Goal: Task Accomplishment & Management: Use online tool/utility

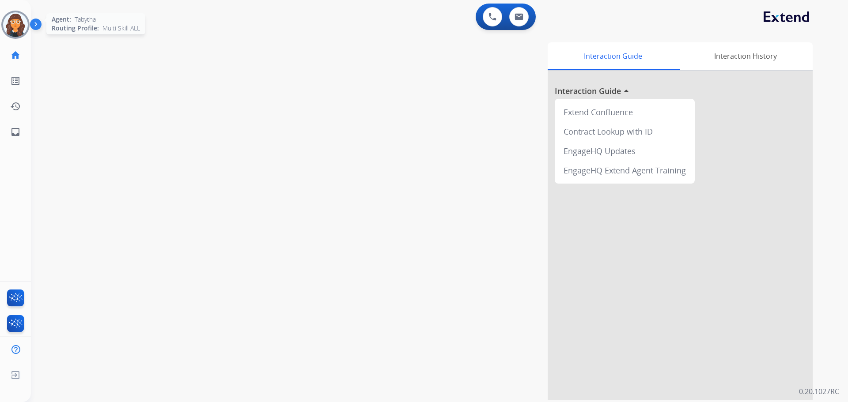
drag, startPoint x: 11, startPoint y: 30, endPoint x: 21, endPoint y: 35, distance: 11.5
click at [11, 30] on img at bounding box center [15, 24] width 25 height 25
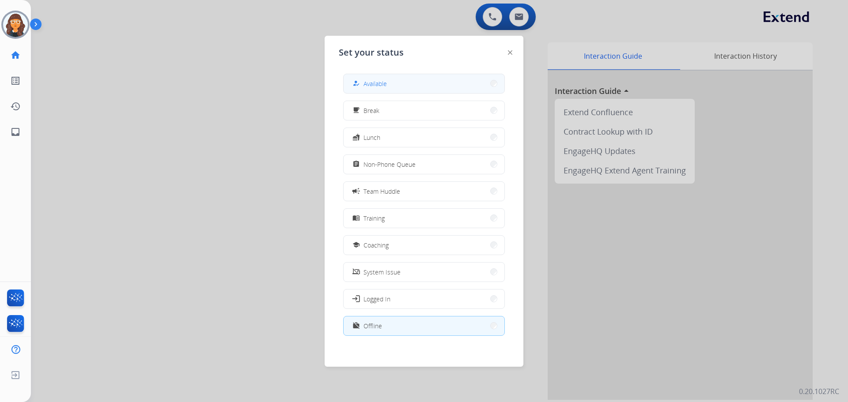
click at [393, 81] on button "how_to_reg Available" at bounding box center [423, 83] width 161 height 19
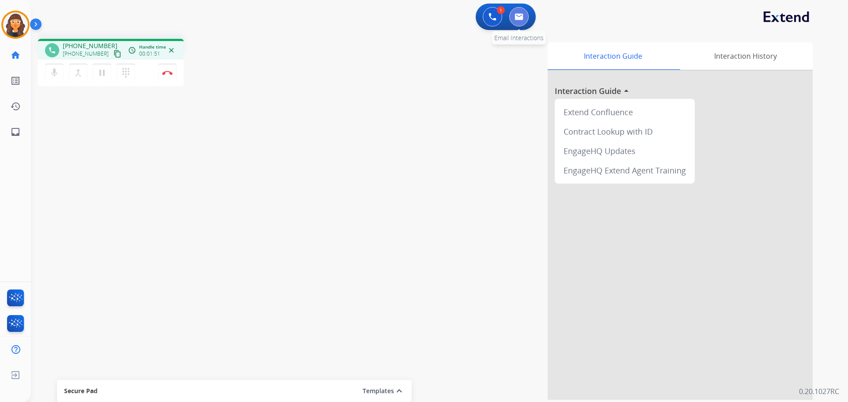
click at [524, 20] on button at bounding box center [518, 16] width 19 height 19
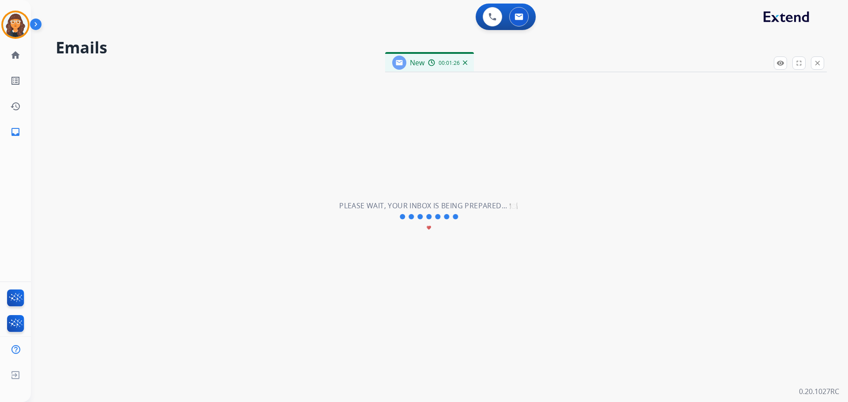
select select "**********"
drag, startPoint x: 525, startPoint y: 62, endPoint x: 369, endPoint y: 44, distance: 157.4
click at [367, 53] on div "New 00:01:26" at bounding box center [574, 62] width 441 height 19
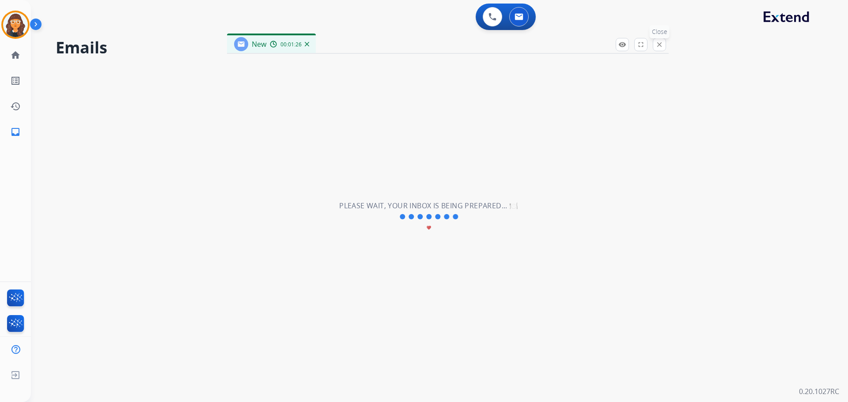
click at [661, 43] on mat-icon "close" at bounding box center [659, 45] width 8 height 8
click at [515, 15] on img at bounding box center [518, 16] width 9 height 7
click at [517, 11] on button at bounding box center [518, 16] width 19 height 19
click at [520, 15] on img at bounding box center [518, 16] width 9 height 7
click at [490, 19] on img at bounding box center [492, 17] width 8 height 8
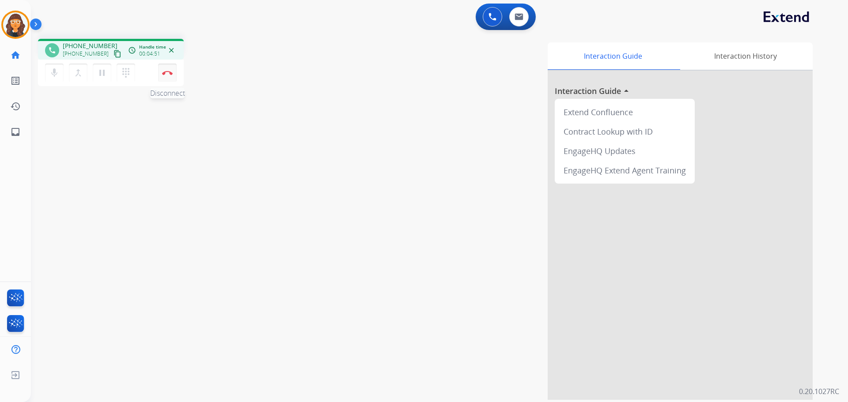
click at [167, 73] on img at bounding box center [167, 73] width 11 height 4
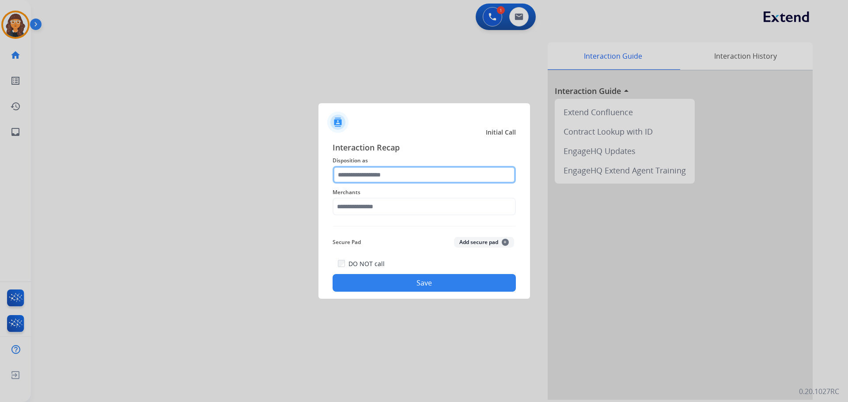
click at [404, 177] on input "text" at bounding box center [423, 175] width 183 height 18
click at [398, 175] on input "text" at bounding box center [423, 175] width 183 height 18
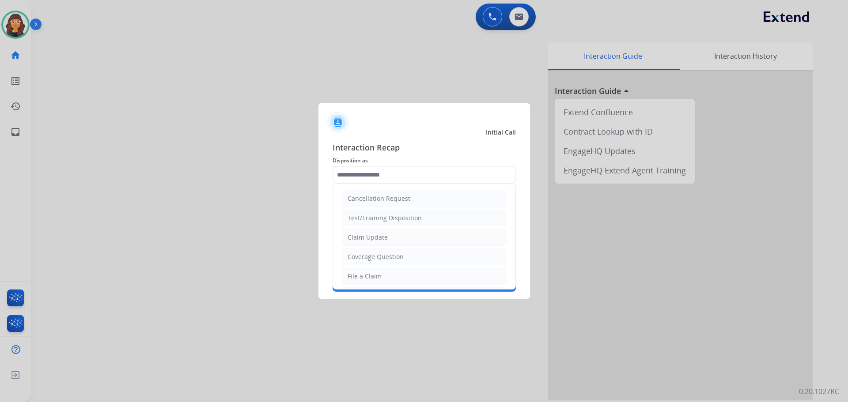
drag, startPoint x: 385, startPoint y: 279, endPoint x: 380, endPoint y: 282, distance: 5.9
click at [381, 280] on li "File a Claim" at bounding box center [424, 276] width 165 height 17
type input "**********"
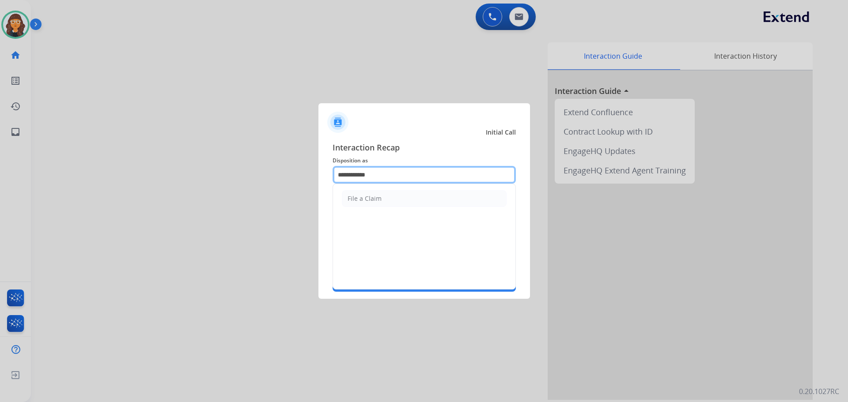
drag, startPoint x: 370, startPoint y: 174, endPoint x: 284, endPoint y: 182, distance: 86.0
click at [0, 182] on app-contact-recap-modal "**********" at bounding box center [0, 201] width 0 height 402
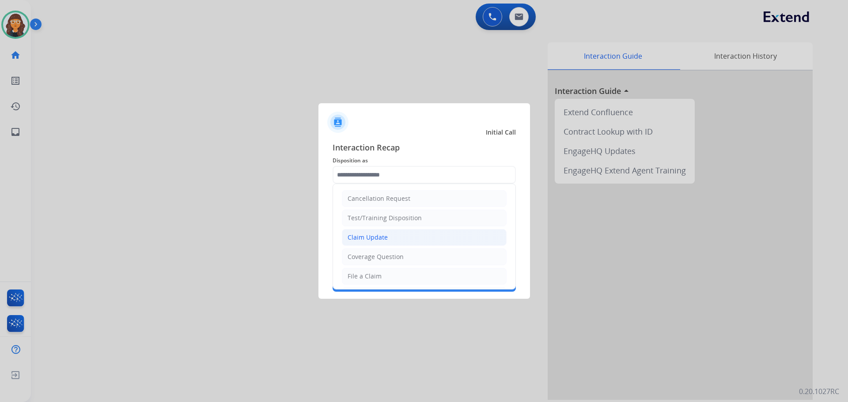
click at [375, 234] on div "Claim Update" at bounding box center [367, 237] width 40 height 9
type input "**********"
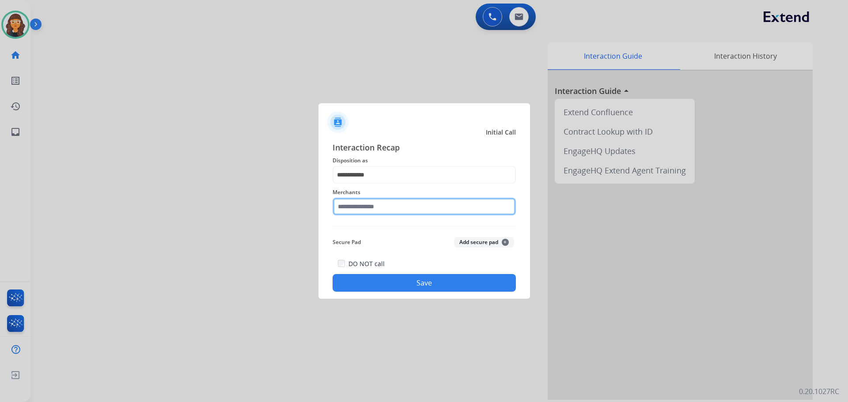
drag, startPoint x: 344, startPoint y: 209, endPoint x: 350, endPoint y: 209, distance: 5.3
click at [348, 209] on input "text" at bounding box center [423, 207] width 183 height 18
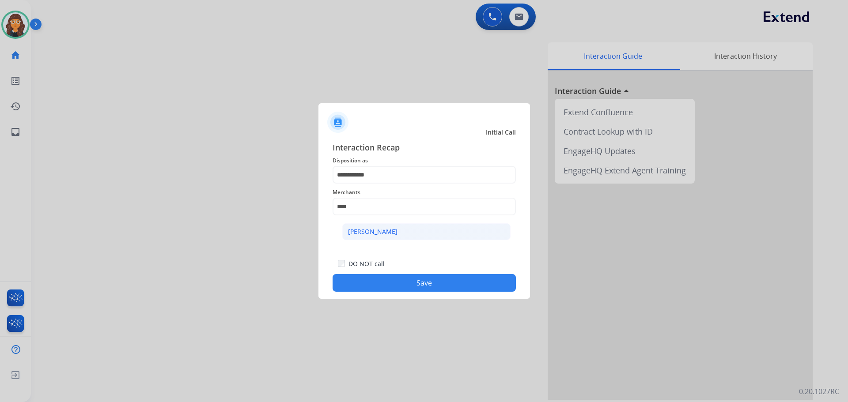
click at [381, 228] on div "[PERSON_NAME]" at bounding box center [372, 231] width 49 height 9
type input "**********"
click at [398, 280] on button "Save" at bounding box center [423, 283] width 183 height 18
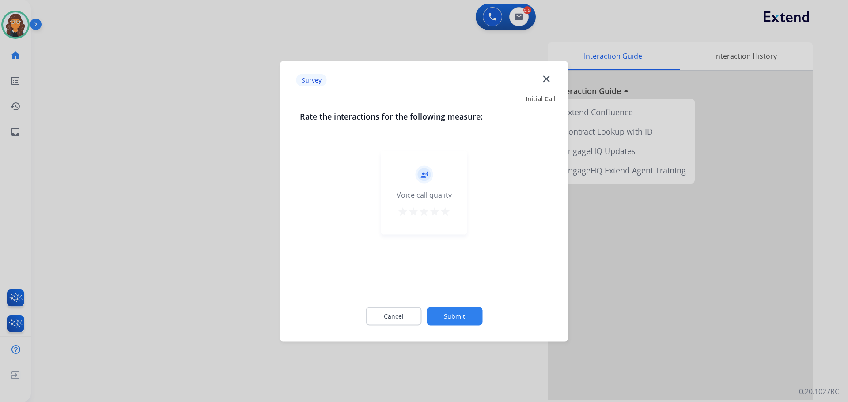
click at [443, 211] on mat-icon "star" at bounding box center [445, 211] width 11 height 11
click at [463, 313] on button "Submit" at bounding box center [454, 316] width 56 height 19
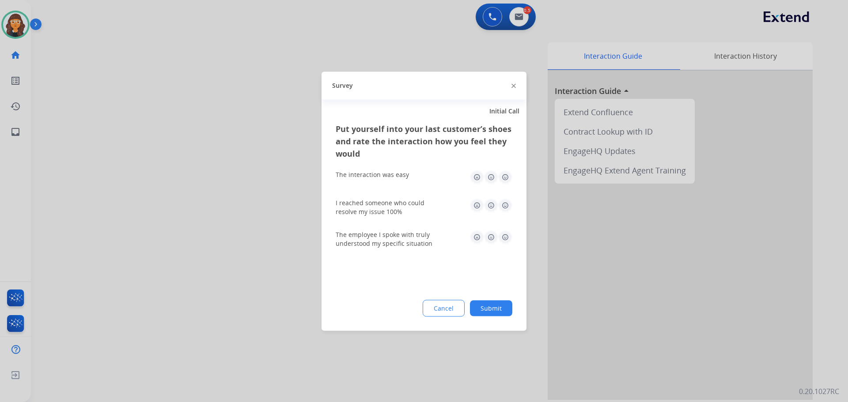
click at [508, 174] on img at bounding box center [505, 177] width 14 height 14
click at [505, 206] on img at bounding box center [505, 205] width 14 height 14
click at [503, 238] on img at bounding box center [505, 237] width 14 height 14
click at [503, 307] on button "Submit" at bounding box center [491, 308] width 42 height 16
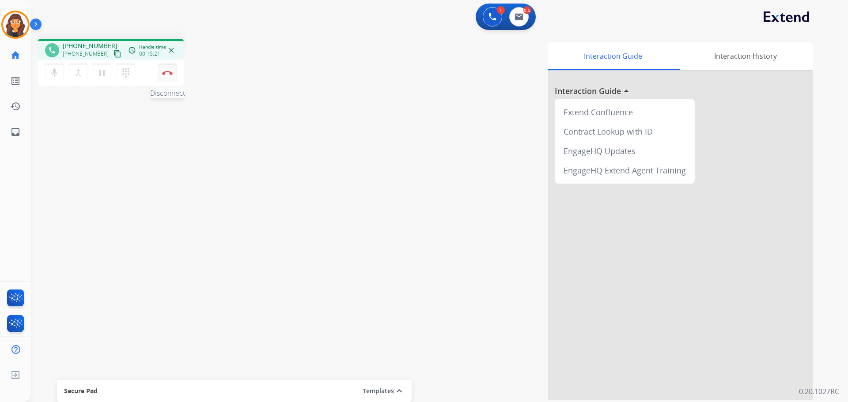
click at [172, 75] on img at bounding box center [167, 73] width 11 height 4
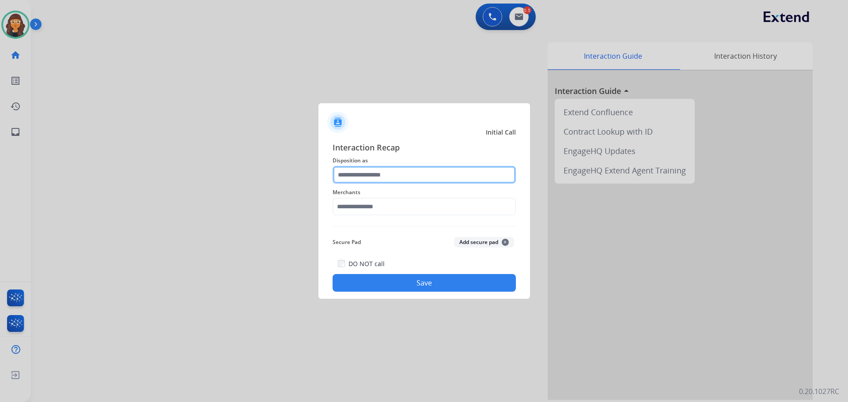
click at [373, 170] on input "text" at bounding box center [423, 175] width 183 height 18
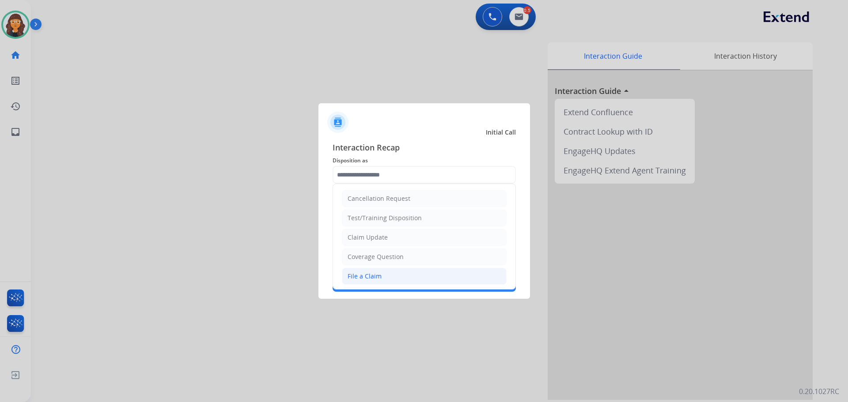
click at [370, 279] on div "File a Claim" at bounding box center [364, 276] width 34 height 9
type input "**********"
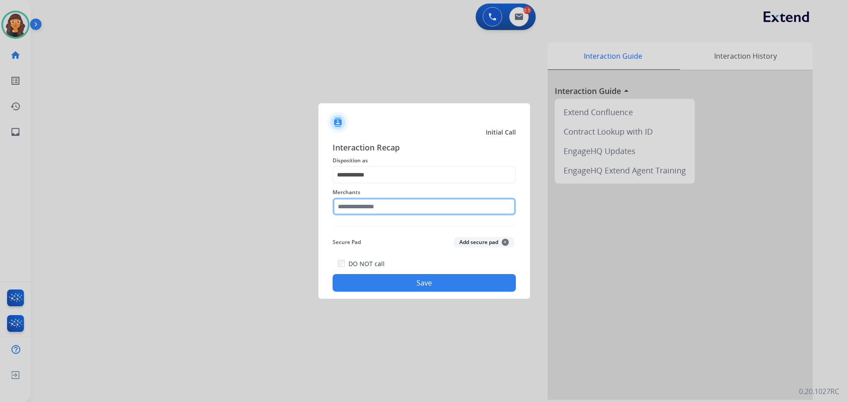
click at [365, 210] on input "text" at bounding box center [423, 207] width 183 height 18
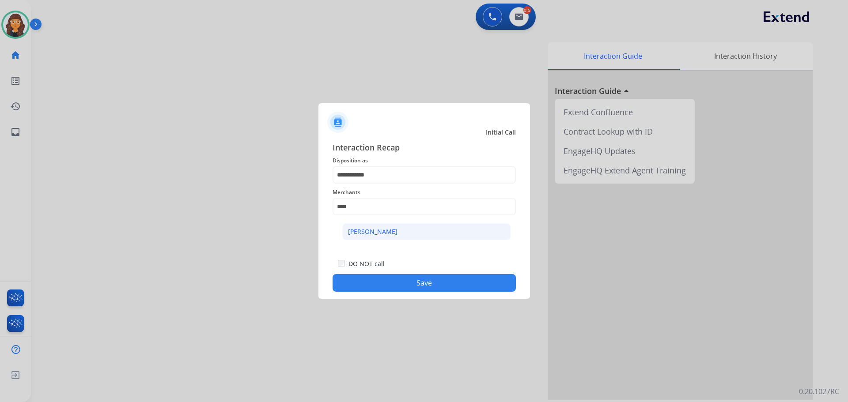
click at [374, 231] on div "[PERSON_NAME]" at bounding box center [372, 231] width 49 height 9
type input "**********"
click at [377, 284] on button "Save" at bounding box center [423, 283] width 183 height 18
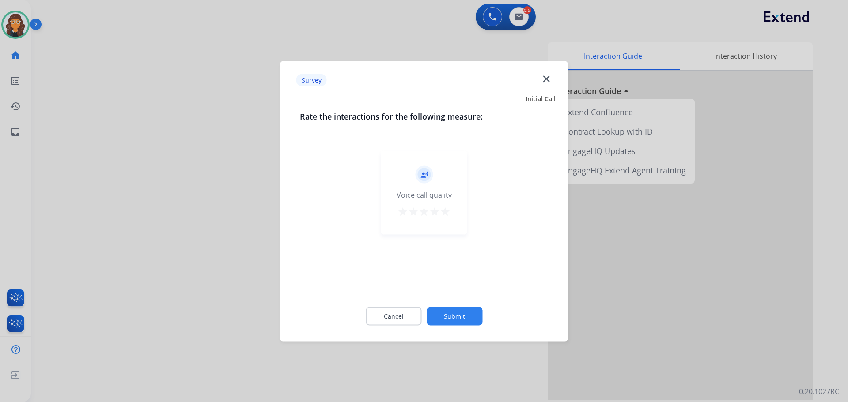
click at [446, 214] on mat-icon "star" at bounding box center [445, 211] width 11 height 11
click at [462, 319] on button "Submit" at bounding box center [454, 316] width 56 height 19
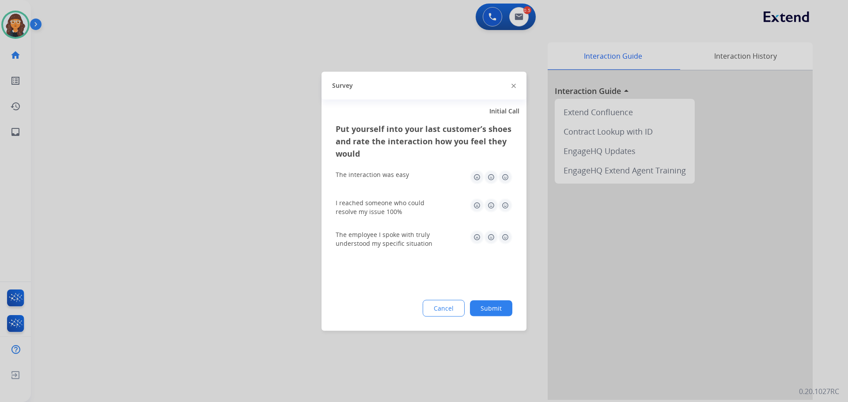
click at [505, 180] on img at bounding box center [505, 177] width 14 height 14
drag, startPoint x: 506, startPoint y: 203, endPoint x: 507, endPoint y: 222, distance: 19.0
click at [506, 204] on img at bounding box center [505, 205] width 14 height 14
click at [505, 238] on img at bounding box center [505, 237] width 14 height 14
click at [495, 308] on button "Submit" at bounding box center [491, 308] width 42 height 16
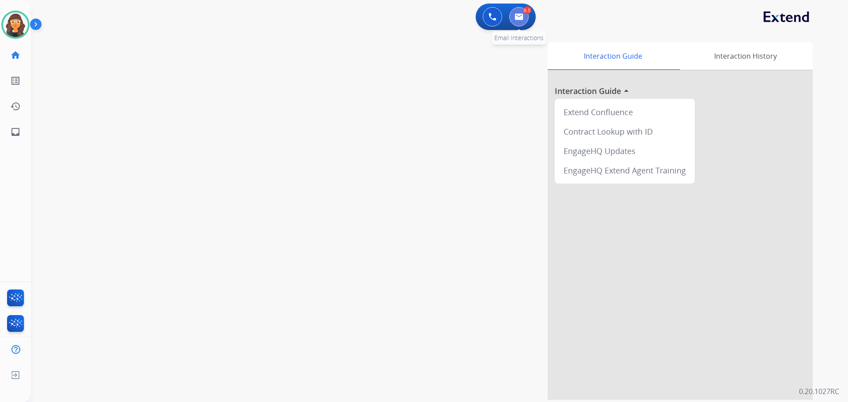
click at [523, 19] on img at bounding box center [518, 16] width 9 height 7
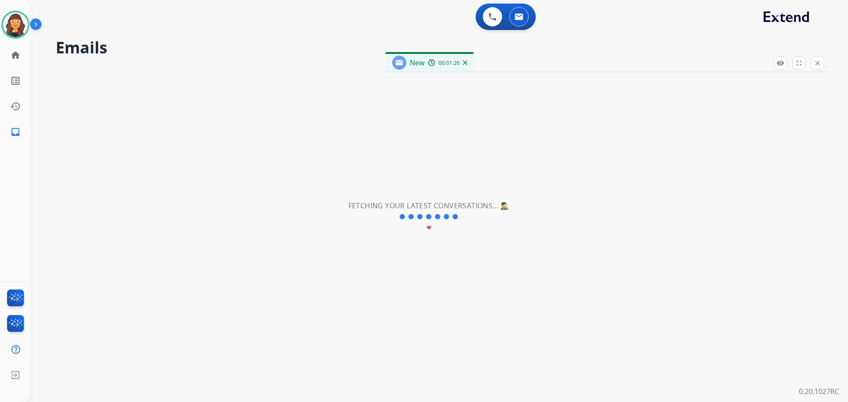
select select "**********"
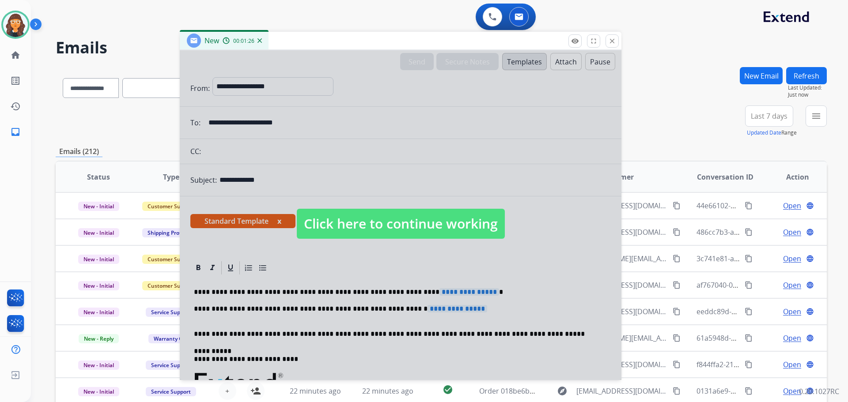
drag, startPoint x: 534, startPoint y: 64, endPoint x: 312, endPoint y: 45, distance: 222.9
click at [312, 42] on div "New 00:01:26" at bounding box center [400, 41] width 441 height 19
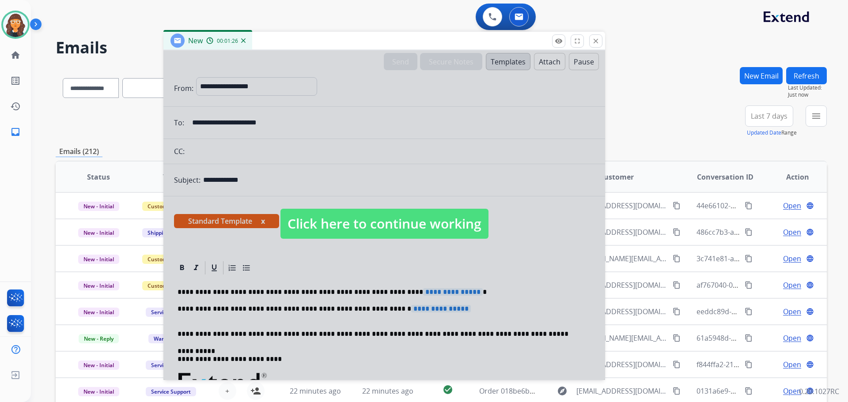
click at [324, 221] on span "Click here to continue working" at bounding box center [384, 224] width 208 height 30
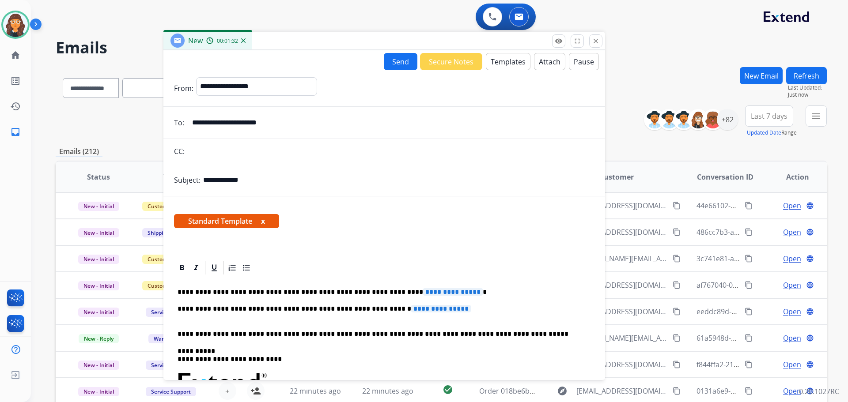
click at [593, 41] on mat-icon "close" at bounding box center [596, 41] width 8 height 8
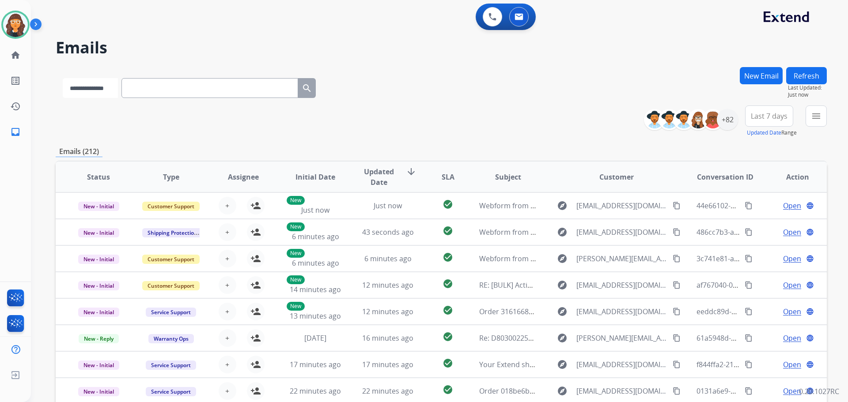
click at [69, 91] on select "**********" at bounding box center [90, 88] width 55 height 20
select select "**********"
click at [63, 78] on select "**********" at bounding box center [90, 88] width 55 height 20
click at [176, 92] on input "text" at bounding box center [210, 88] width 177 height 20
paste input "**********"
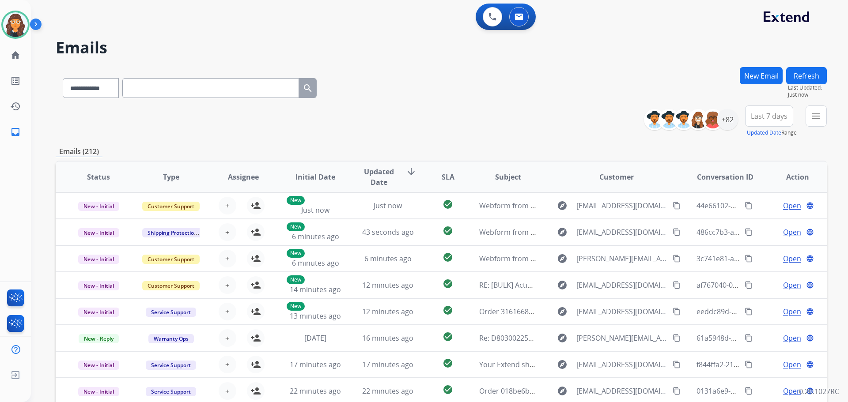
type input "**********"
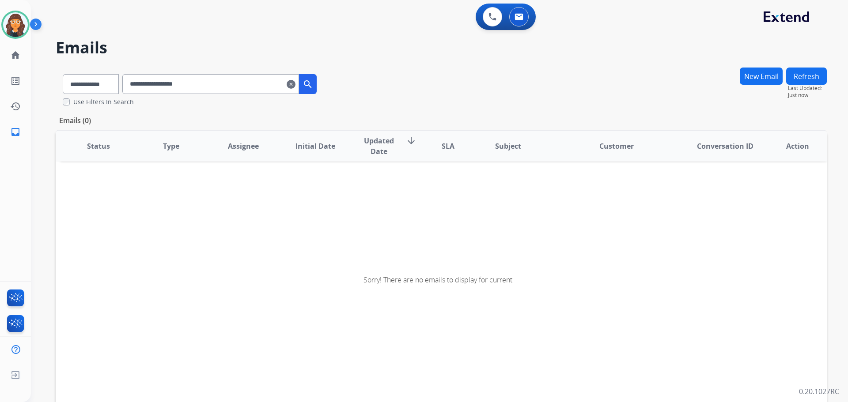
click at [313, 82] on mat-icon "search" at bounding box center [307, 84] width 11 height 11
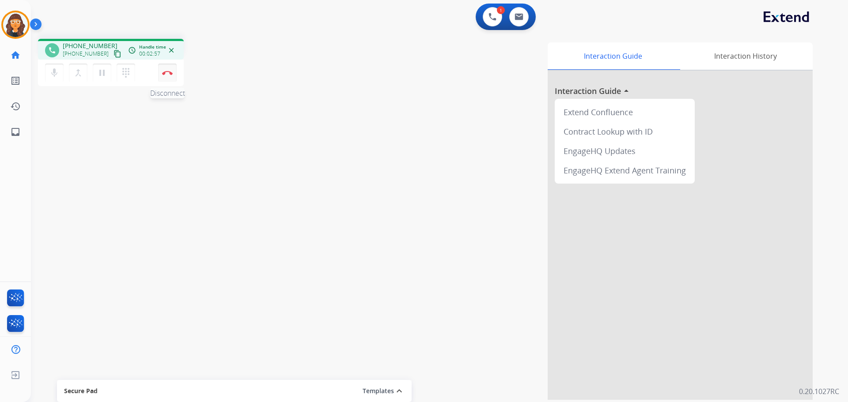
click at [168, 72] on img at bounding box center [167, 73] width 11 height 4
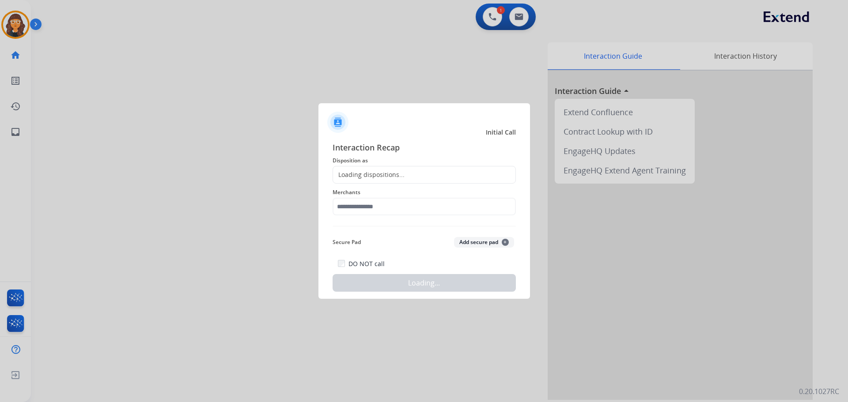
click at [366, 170] on div "Loading dispositions..." at bounding box center [423, 175] width 183 height 18
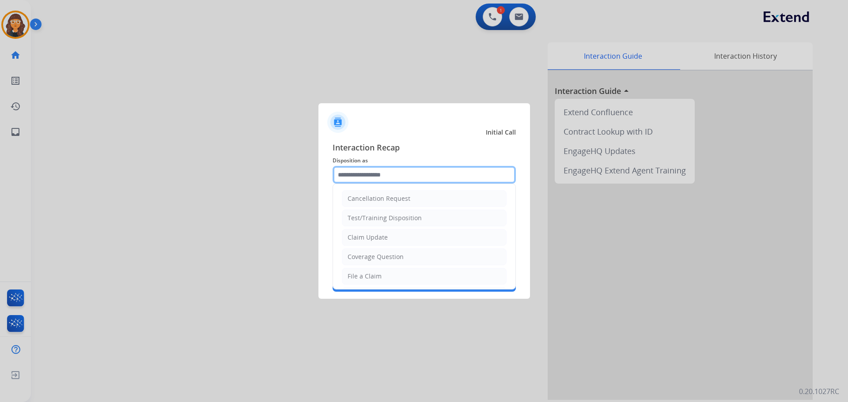
click at [364, 172] on input "text" at bounding box center [423, 175] width 183 height 18
click at [374, 256] on div "Coverage Question" at bounding box center [375, 257] width 56 height 9
type input "**********"
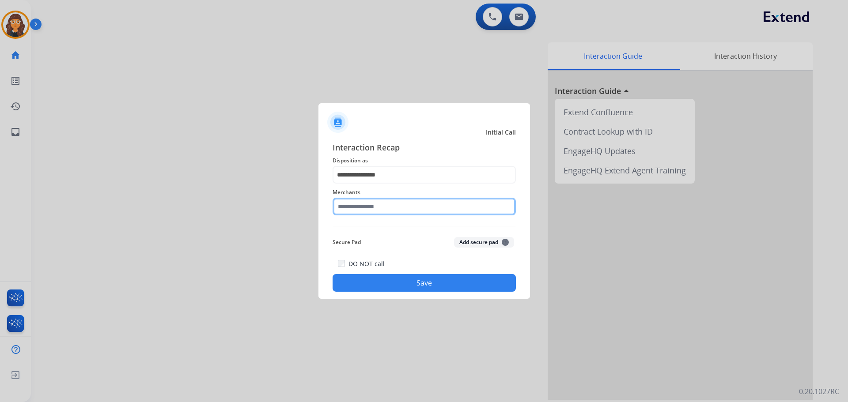
click at [352, 209] on input "text" at bounding box center [423, 207] width 183 height 18
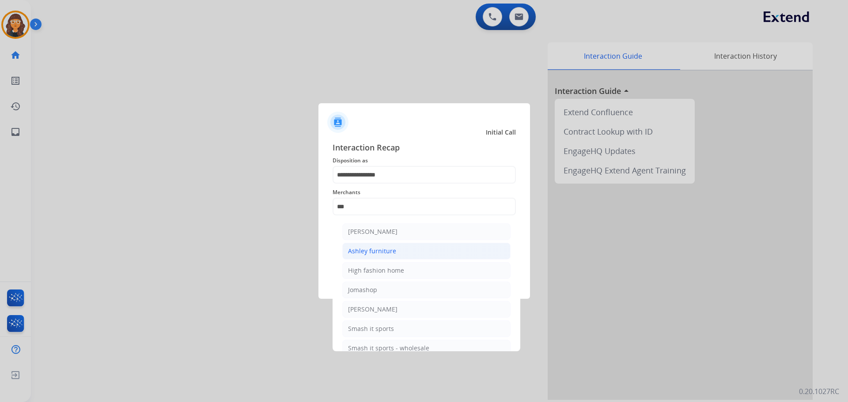
click at [373, 253] on div "Ashley furniture" at bounding box center [372, 251] width 48 height 9
type input "**********"
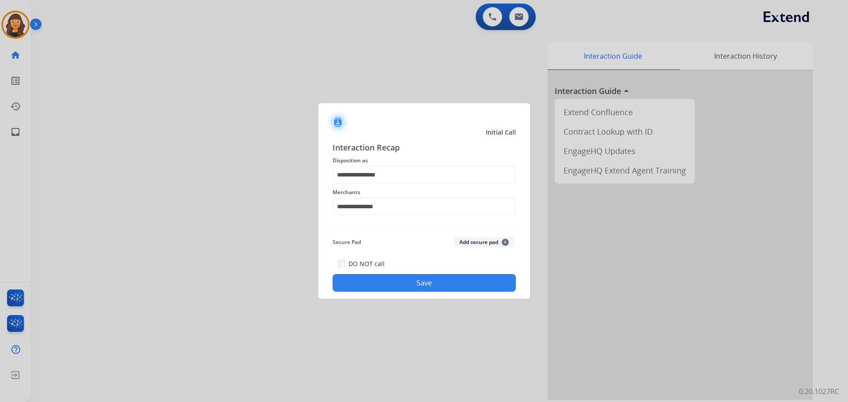
click at [371, 285] on button "Save" at bounding box center [423, 283] width 183 height 18
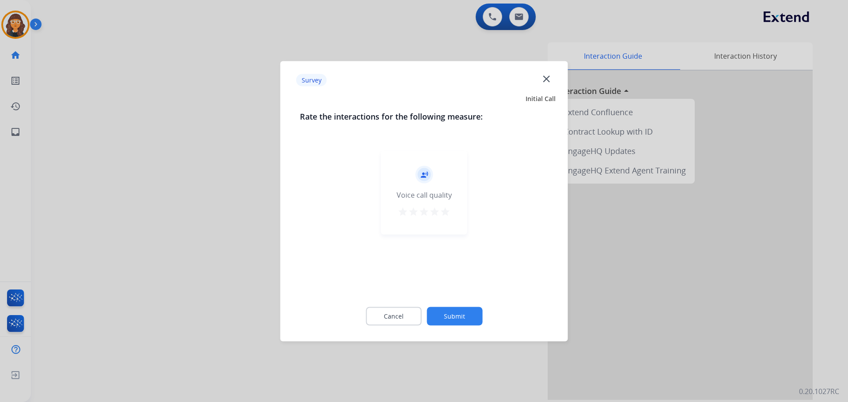
click at [441, 210] on mat-icon "star" at bounding box center [445, 211] width 11 height 11
click at [460, 323] on button "Submit" at bounding box center [454, 316] width 56 height 19
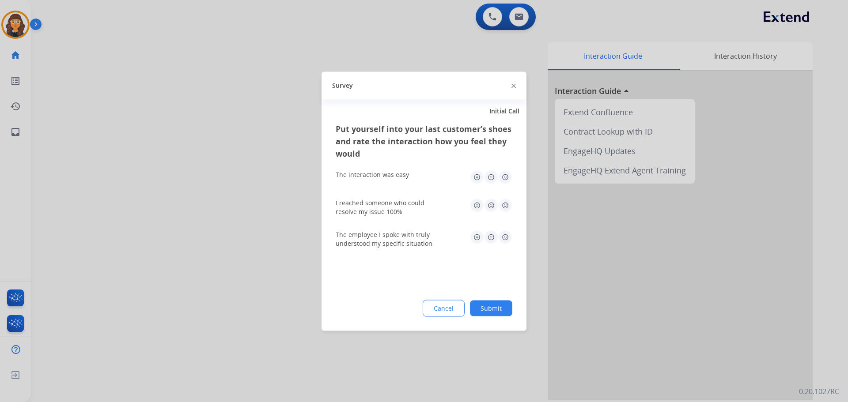
click at [503, 177] on img at bounding box center [505, 177] width 14 height 14
click at [508, 209] on img at bounding box center [505, 205] width 14 height 14
drag, startPoint x: 502, startPoint y: 239, endPoint x: 504, endPoint y: 258, distance: 19.1
click at [502, 239] on img at bounding box center [505, 237] width 14 height 14
click at [491, 308] on button "Submit" at bounding box center [491, 308] width 42 height 16
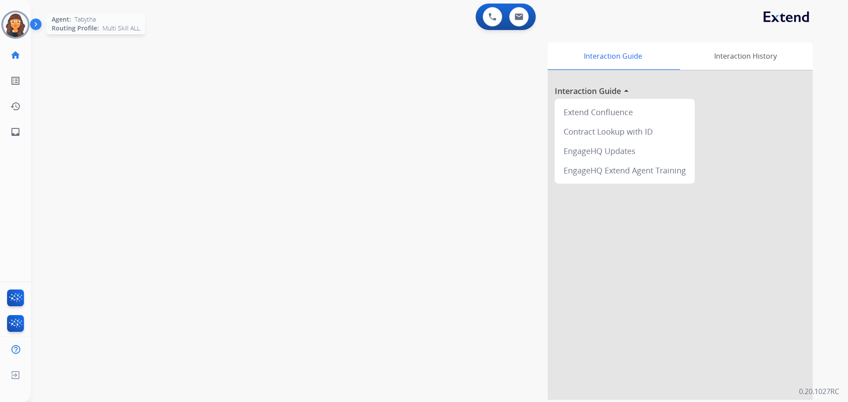
click at [2, 21] on div at bounding box center [15, 25] width 28 height 28
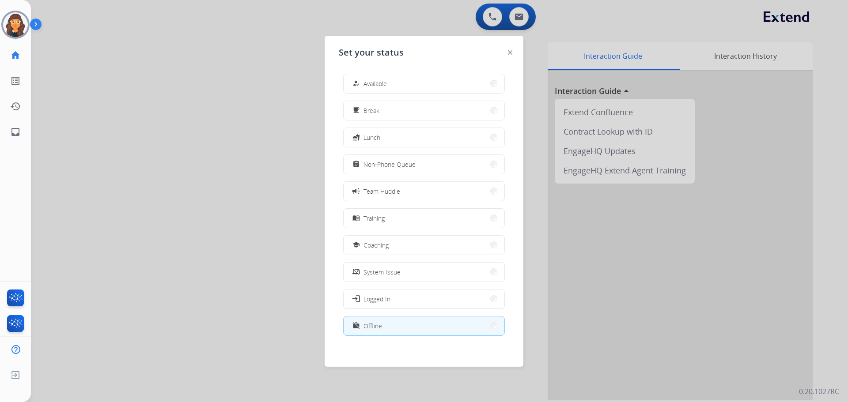
click at [158, 224] on div at bounding box center [424, 201] width 848 height 402
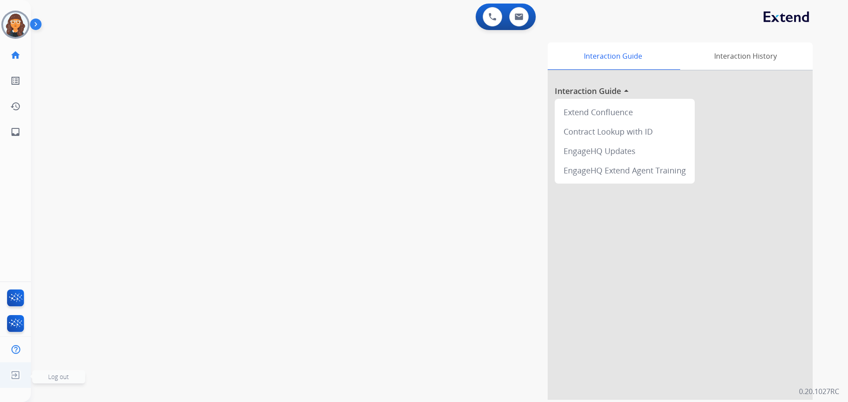
click at [51, 377] on span "Log out" at bounding box center [58, 377] width 21 height 8
